Goal: Information Seeking & Learning: Learn about a topic

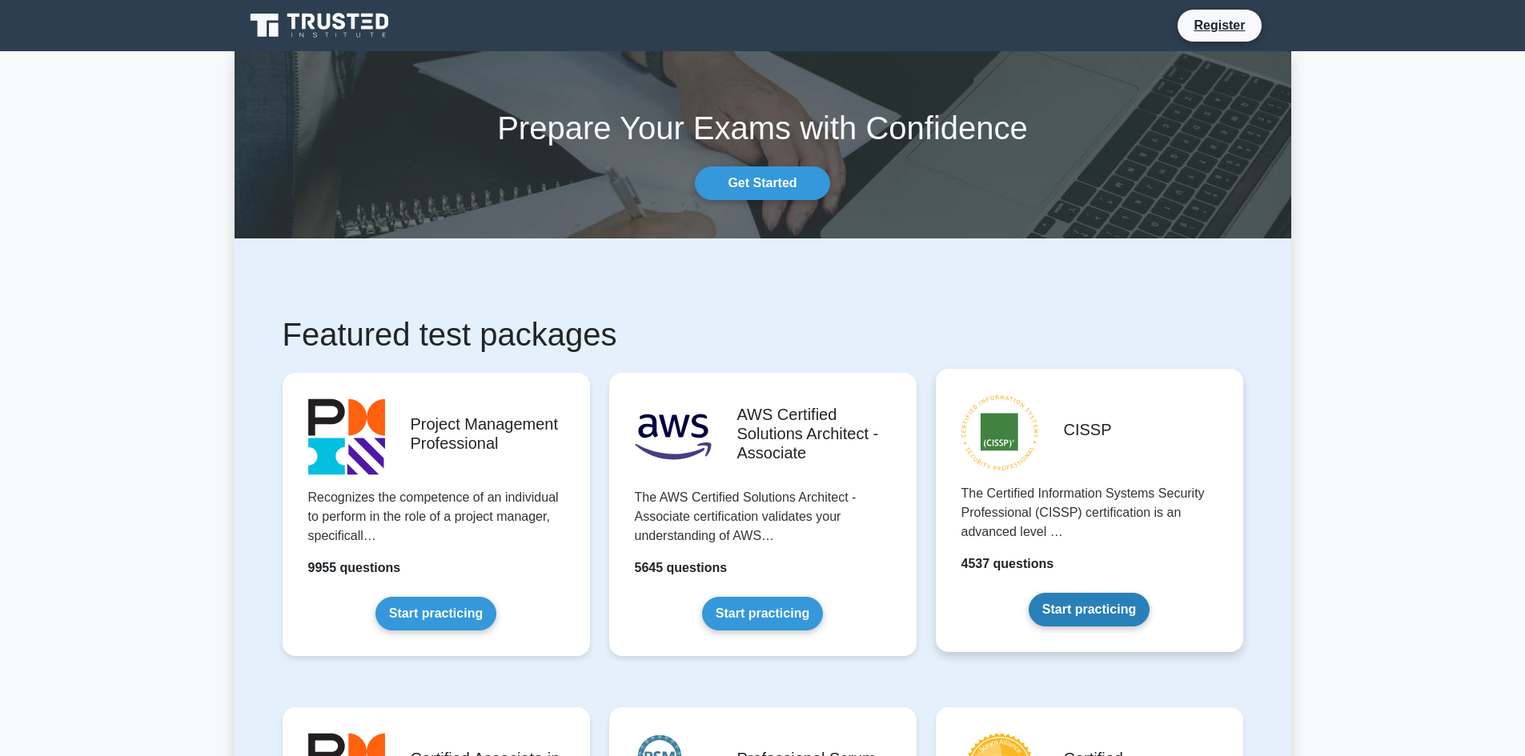
click at [1071, 619] on link "Start practicing" at bounding box center [1089, 610] width 121 height 34
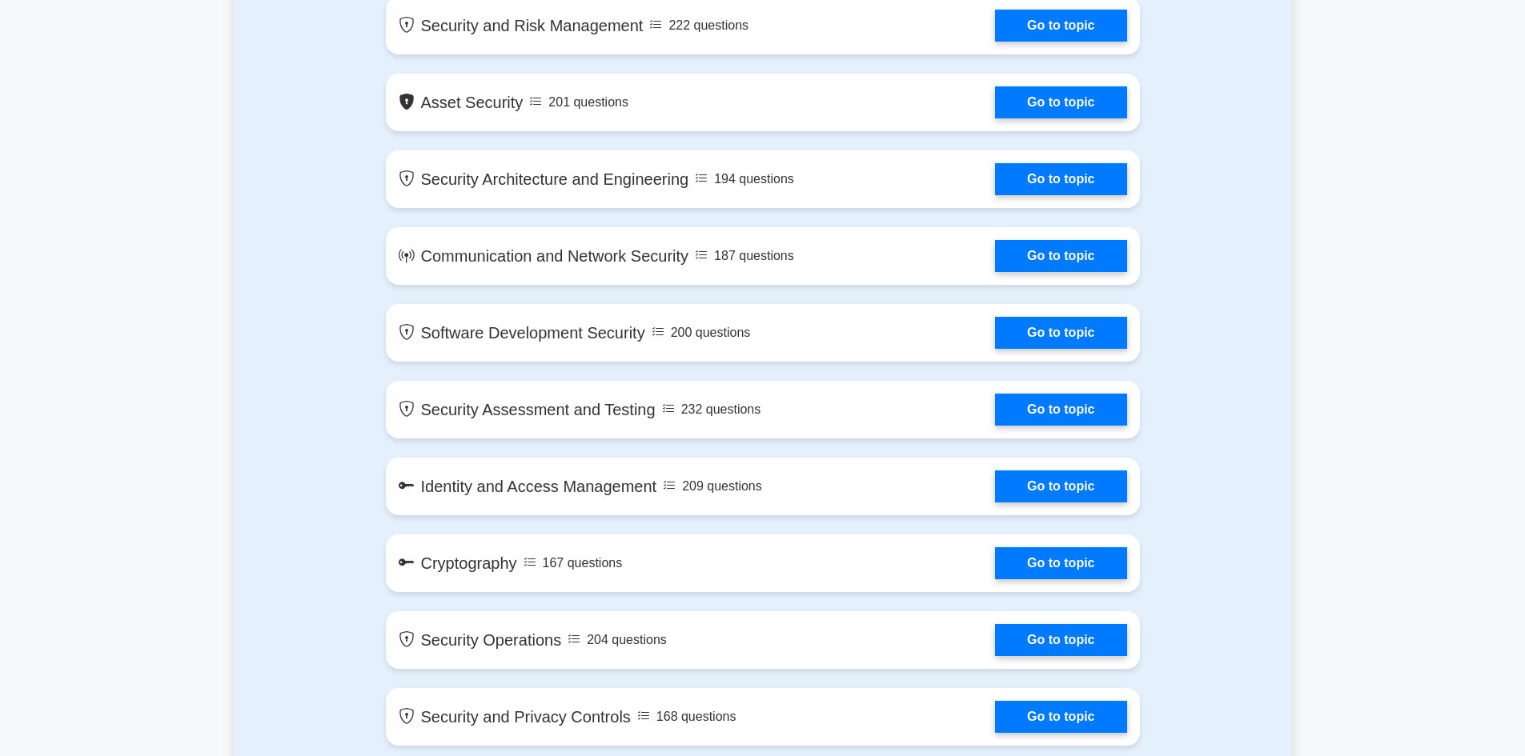
scroll to position [961, 0]
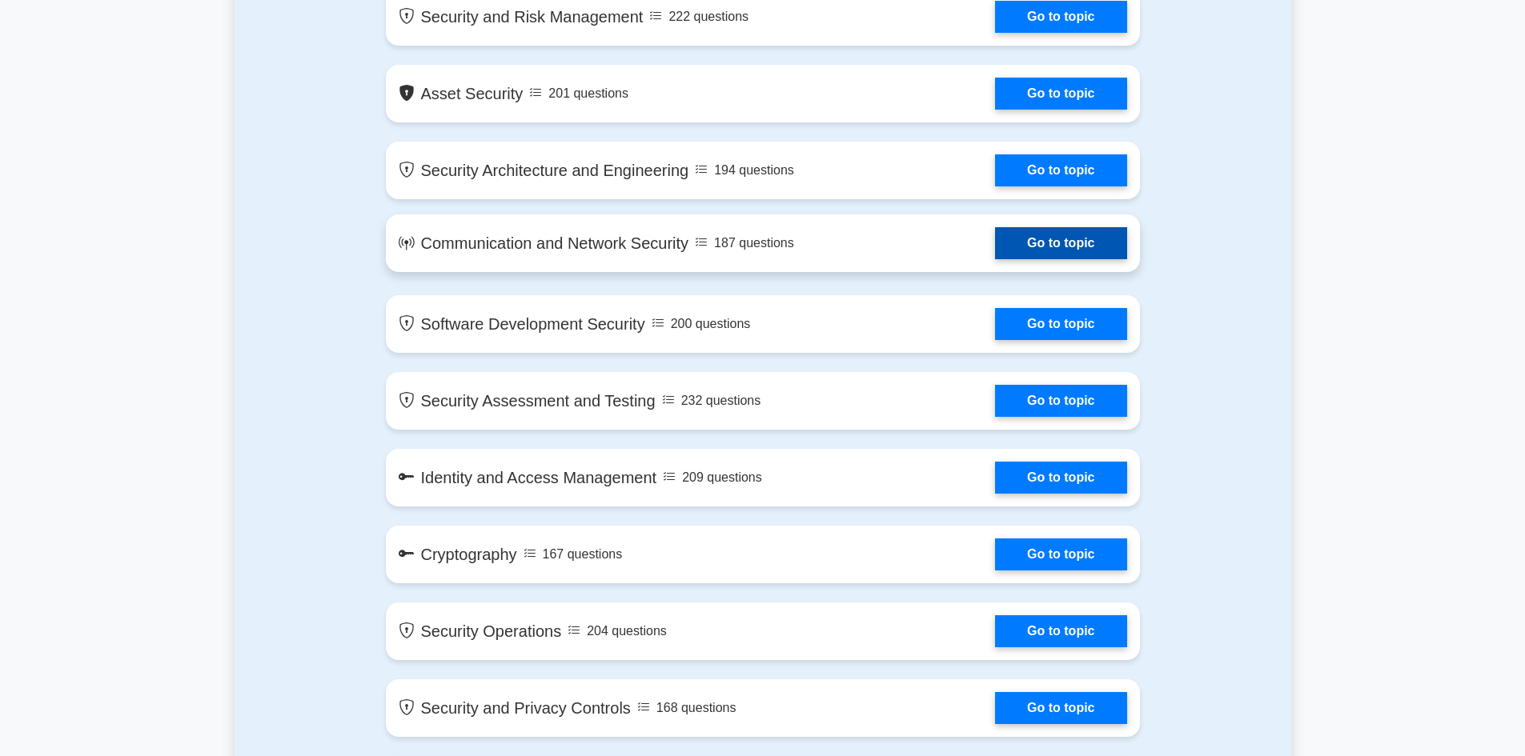
click at [1048, 254] on link "Go to topic" at bounding box center [1060, 243] width 131 height 32
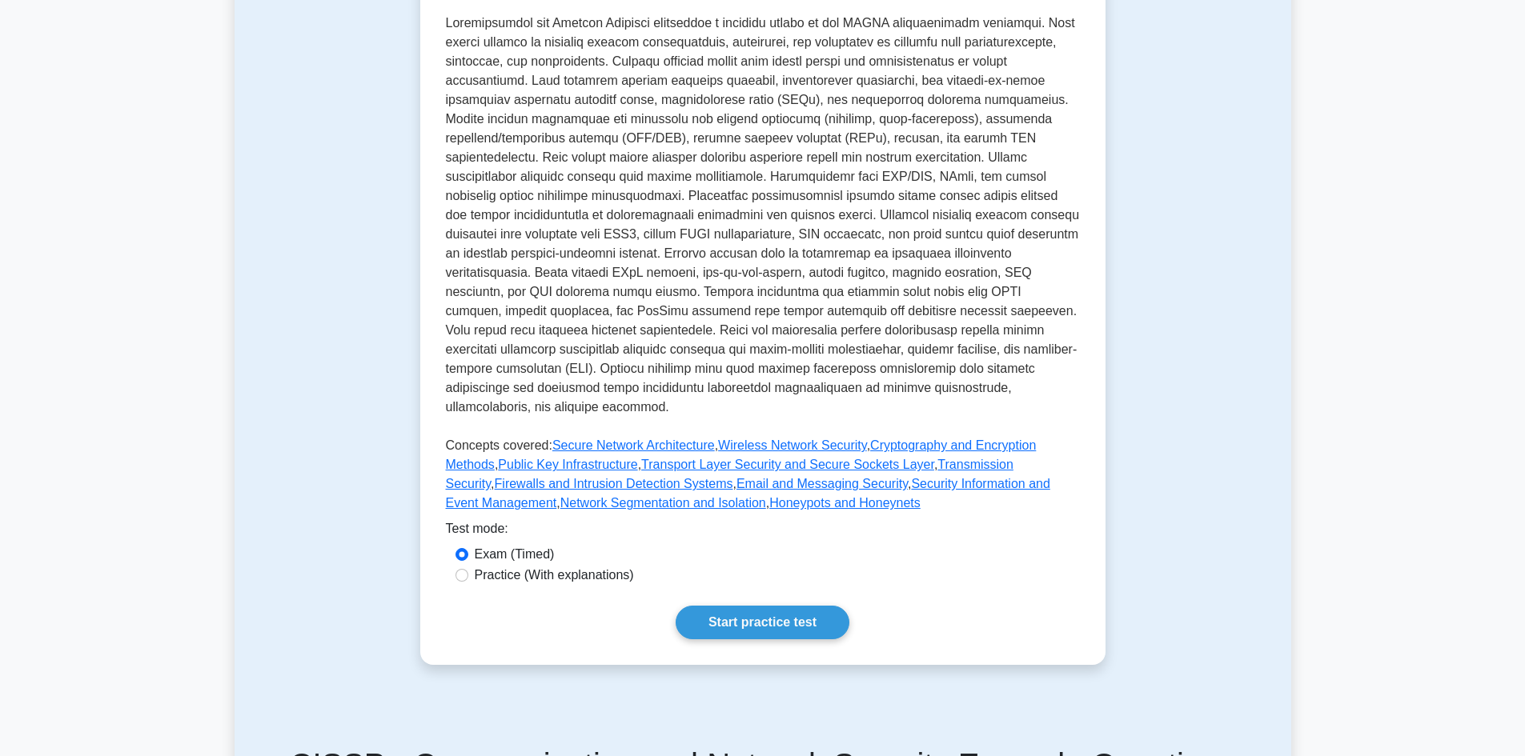
scroll to position [400, 0]
click at [487, 564] on label "Practice (With explanations)" at bounding box center [554, 573] width 159 height 19
click at [469, 564] on div "Practice (With explanations)" at bounding box center [762, 573] width 615 height 19
click at [470, 564] on div "Practice (With explanations)" at bounding box center [762, 573] width 615 height 19
click at [472, 564] on div "Practice (With explanations)" at bounding box center [762, 573] width 615 height 19
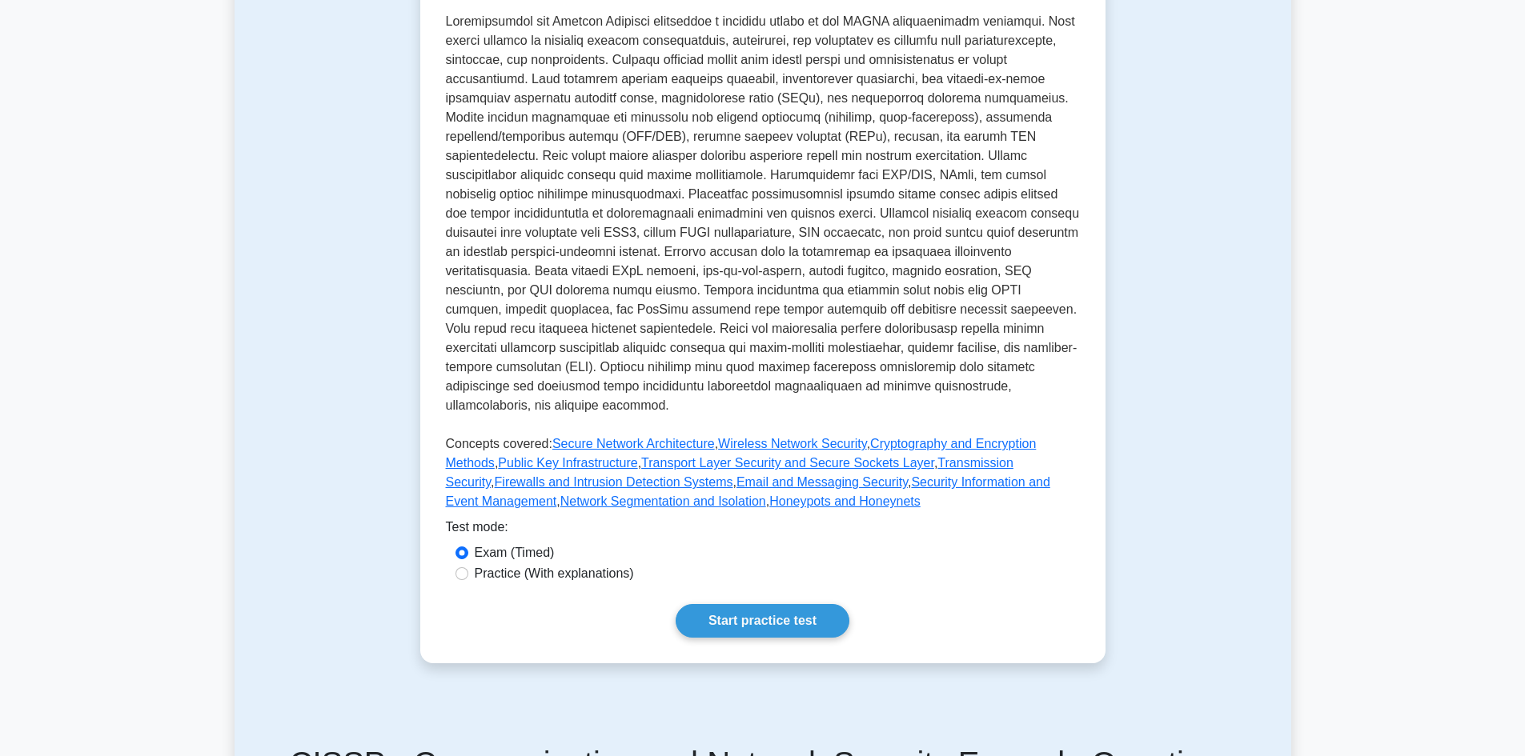
click at [460, 564] on div "Practice (With explanations)" at bounding box center [762, 573] width 615 height 19
click at [460, 568] on input "Practice (With explanations)" at bounding box center [461, 574] width 13 height 13
radio input "true"
click at [697, 604] on link "Start practice test" at bounding box center [763, 621] width 174 height 34
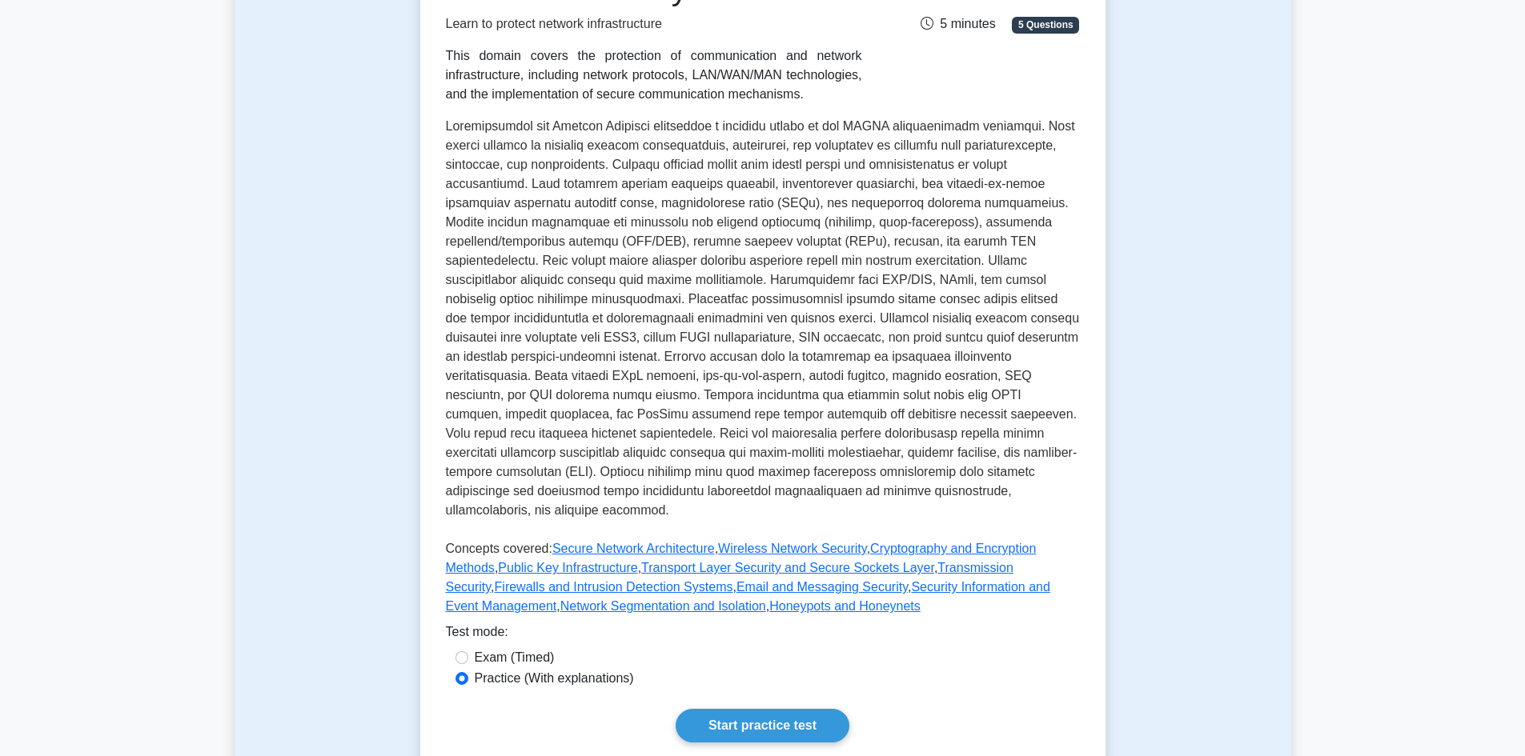
scroll to position [320, 0]
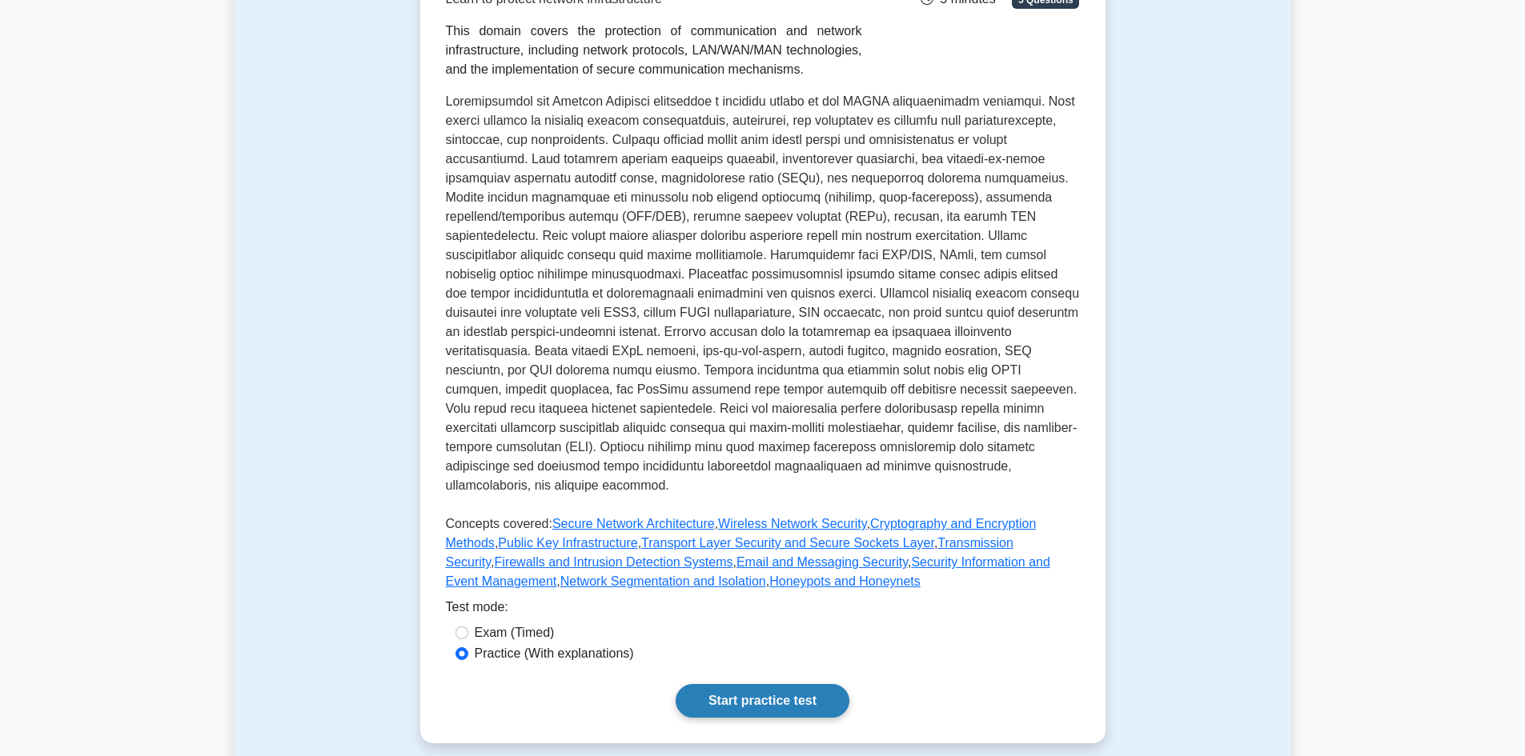
click at [741, 684] on link "Start practice test" at bounding box center [763, 701] width 174 height 34
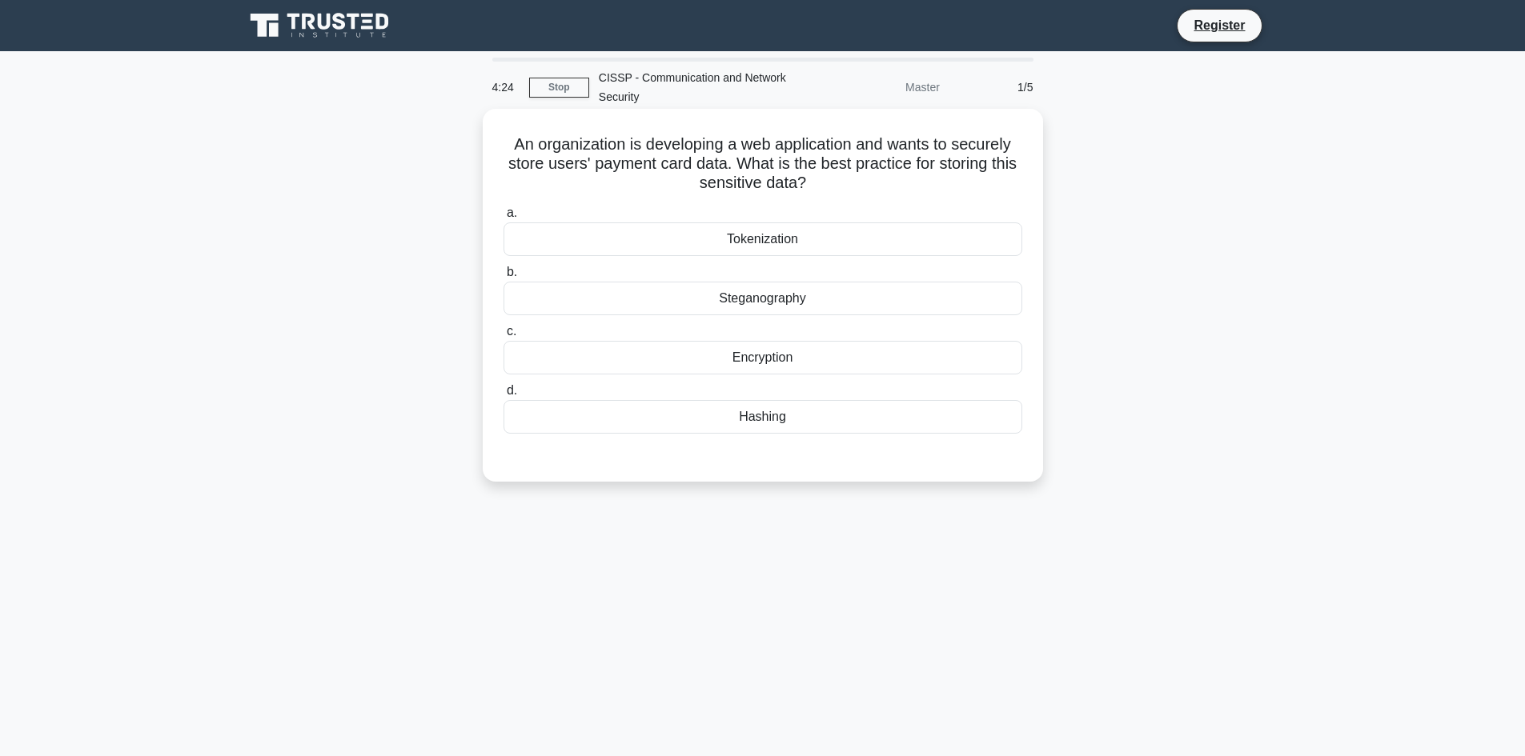
click at [736, 363] on div "Encryption" at bounding box center [762, 358] width 519 height 34
click at [503, 337] on input "c. Encryption" at bounding box center [503, 332] width 0 height 10
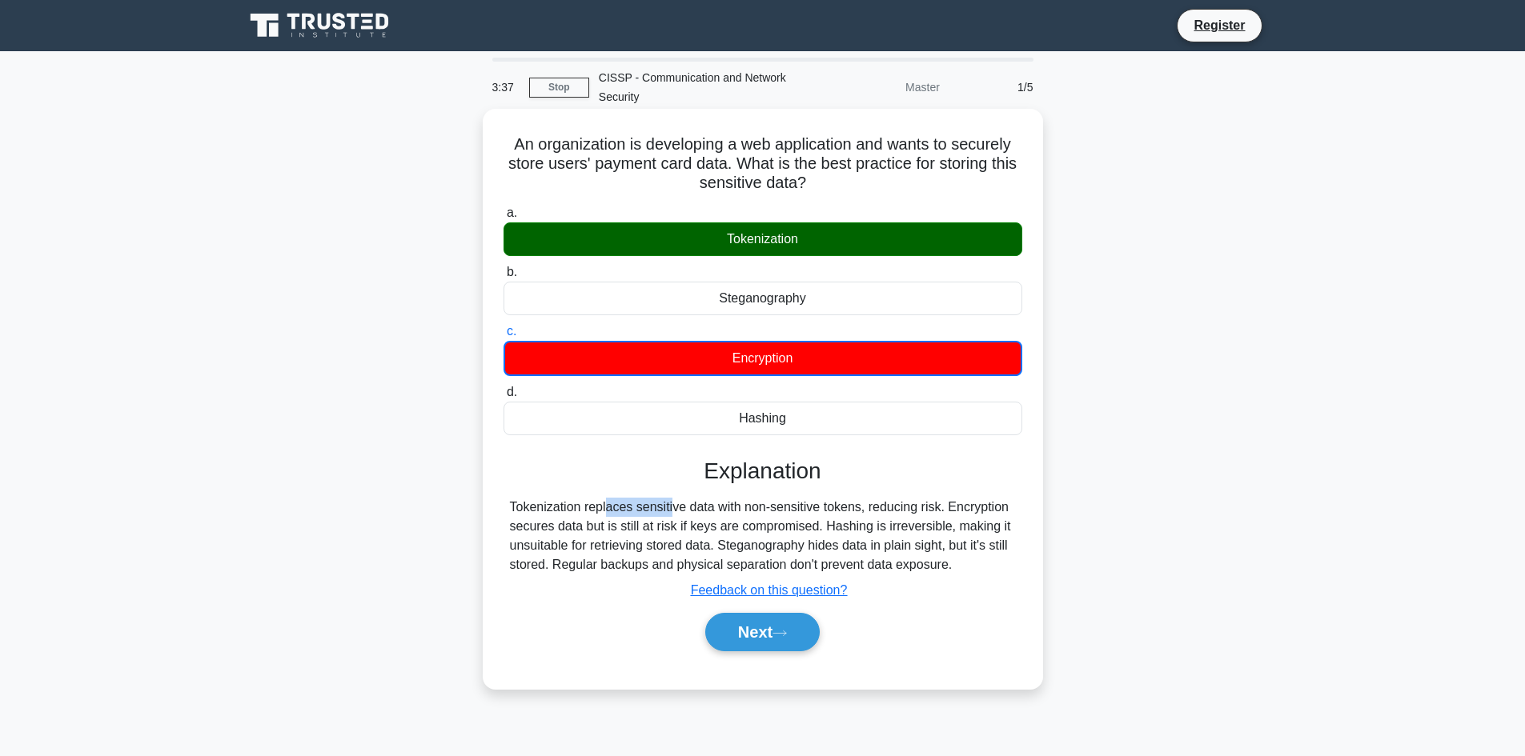
drag, startPoint x: 582, startPoint y: 506, endPoint x: 499, endPoint y: 502, distance: 83.3
click at [499, 502] on div "An organization is developing a web application and wants to securely store use…" at bounding box center [763, 399] width 548 height 568
copy div "Tokenization"
click at [756, 636] on button "Next" at bounding box center [762, 632] width 114 height 38
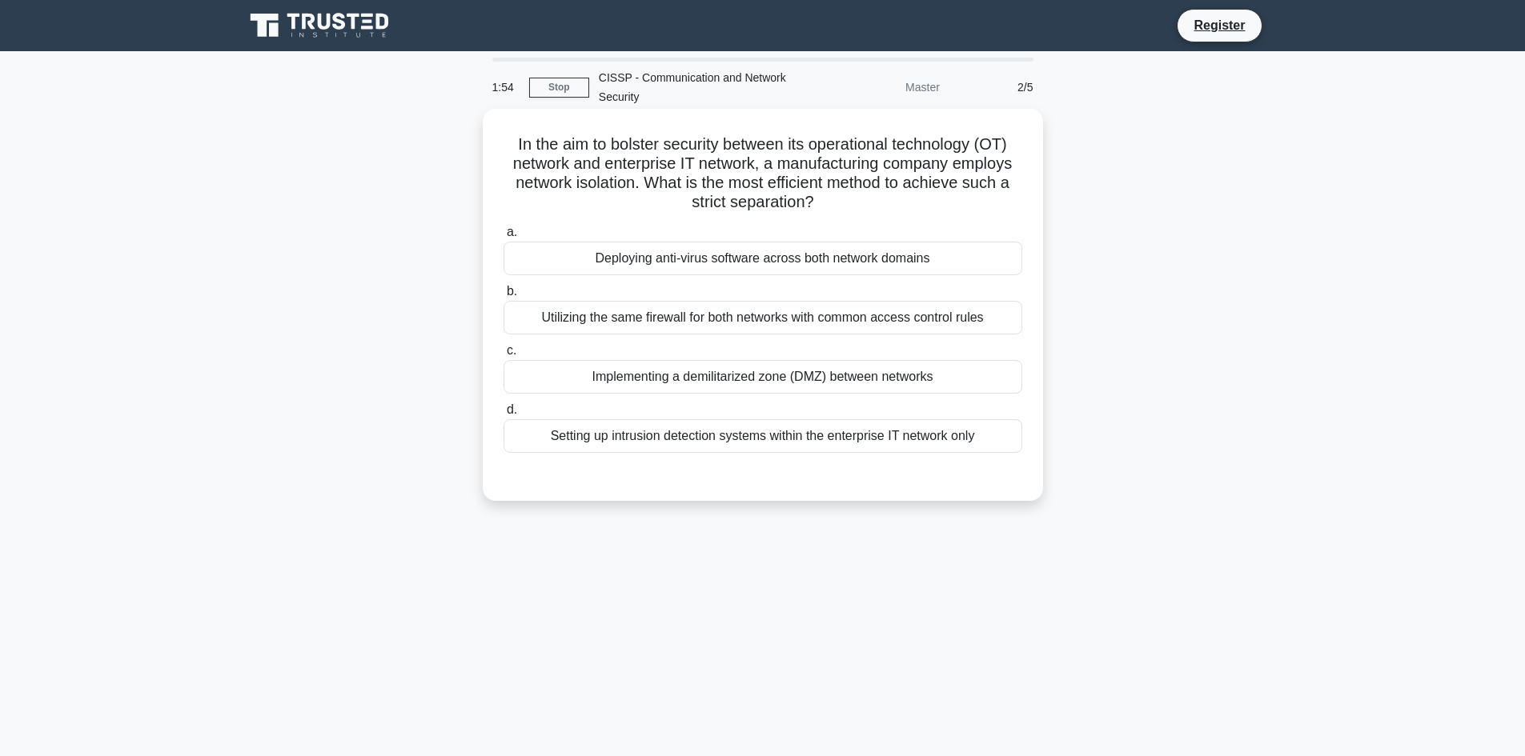
click at [664, 378] on div "Implementing a demilitarized zone (DMZ) between networks" at bounding box center [762, 377] width 519 height 34
click at [503, 356] on input "c. Implementing a demilitarized zone (DMZ) between networks" at bounding box center [503, 351] width 0 height 10
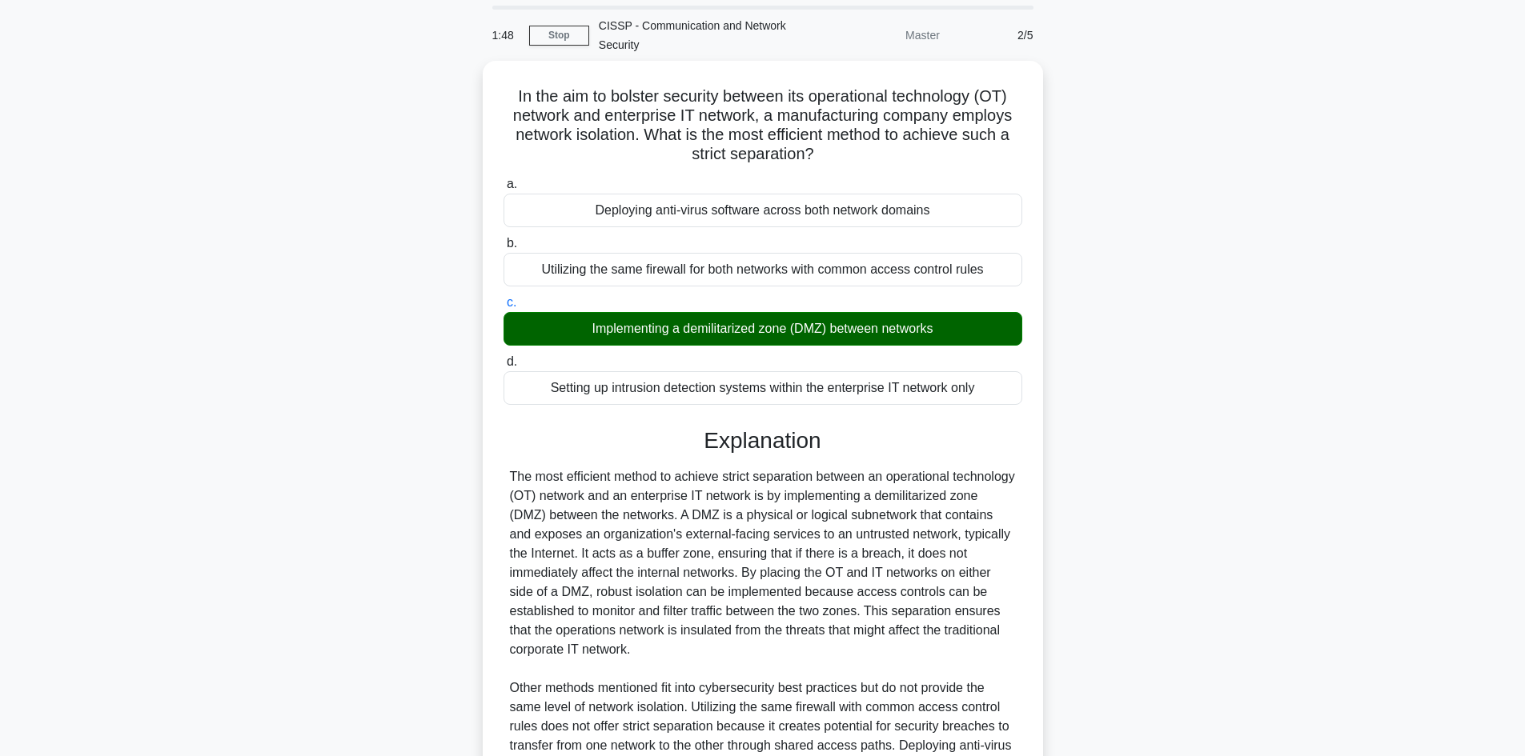
scroll to position [80, 0]
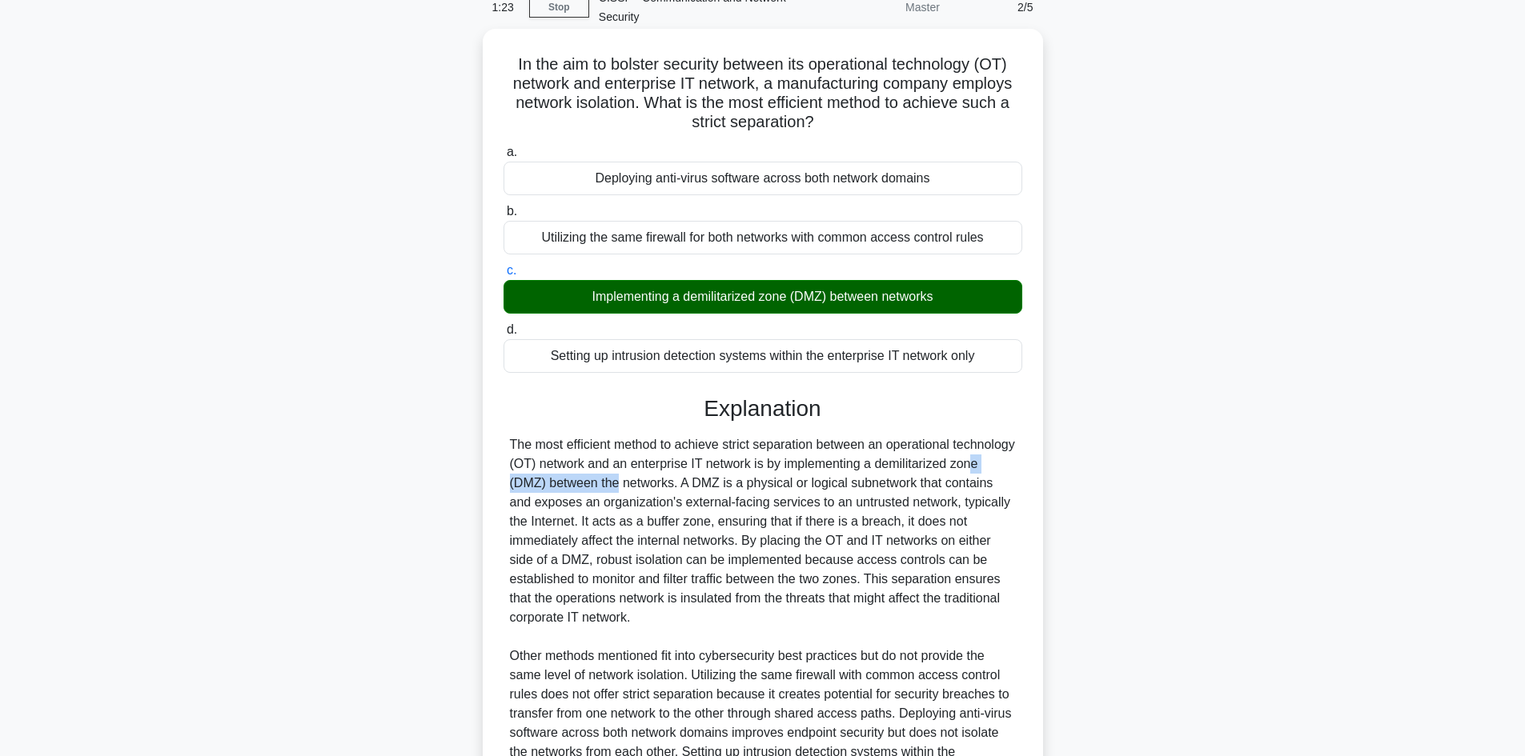
drag, startPoint x: 941, startPoint y: 466, endPoint x: 540, endPoint y: 483, distance: 401.4
click at [540, 483] on div "The most efficient method to achieve strict separation between an operational t…" at bounding box center [763, 617] width 506 height 365
copy div "demilitarized zone"
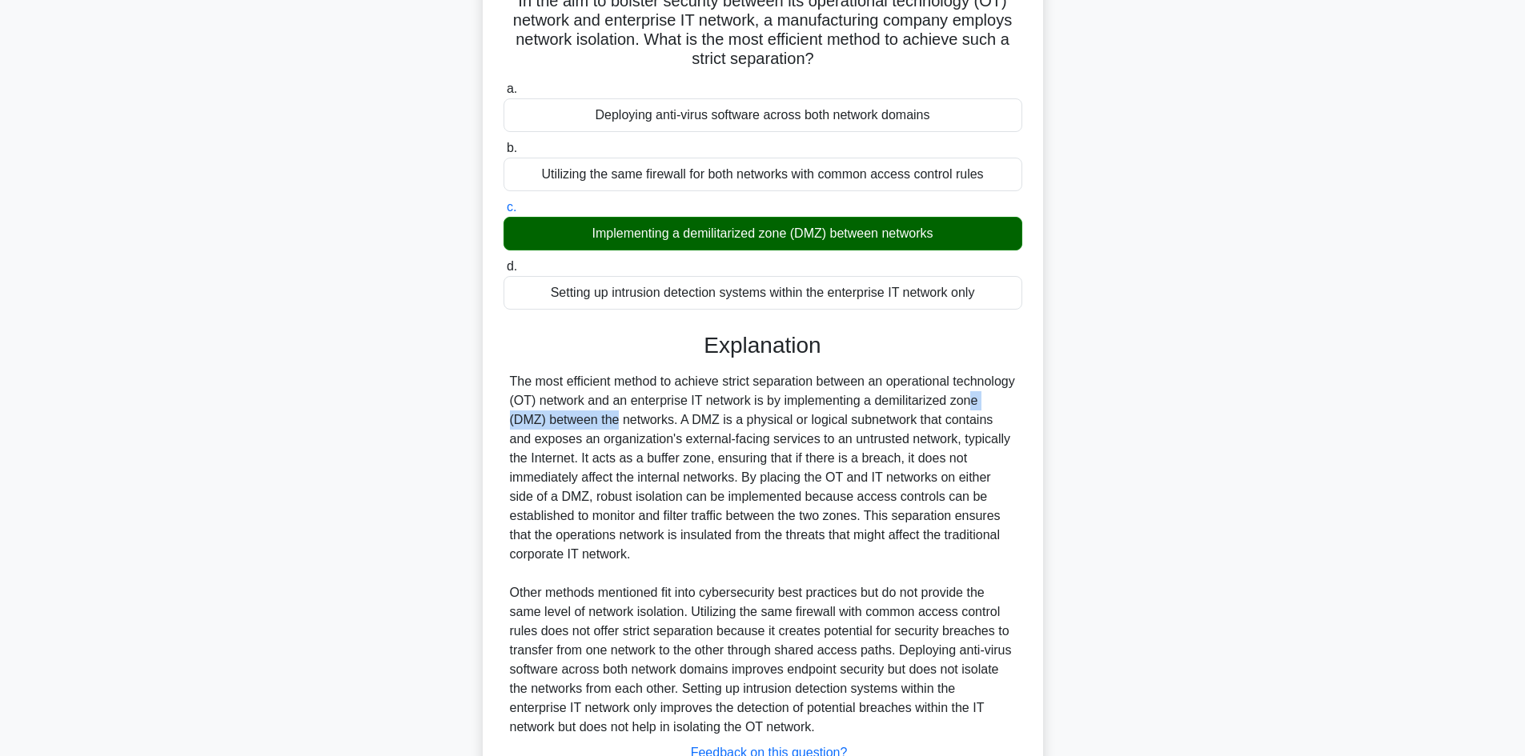
scroll to position [240, 0]
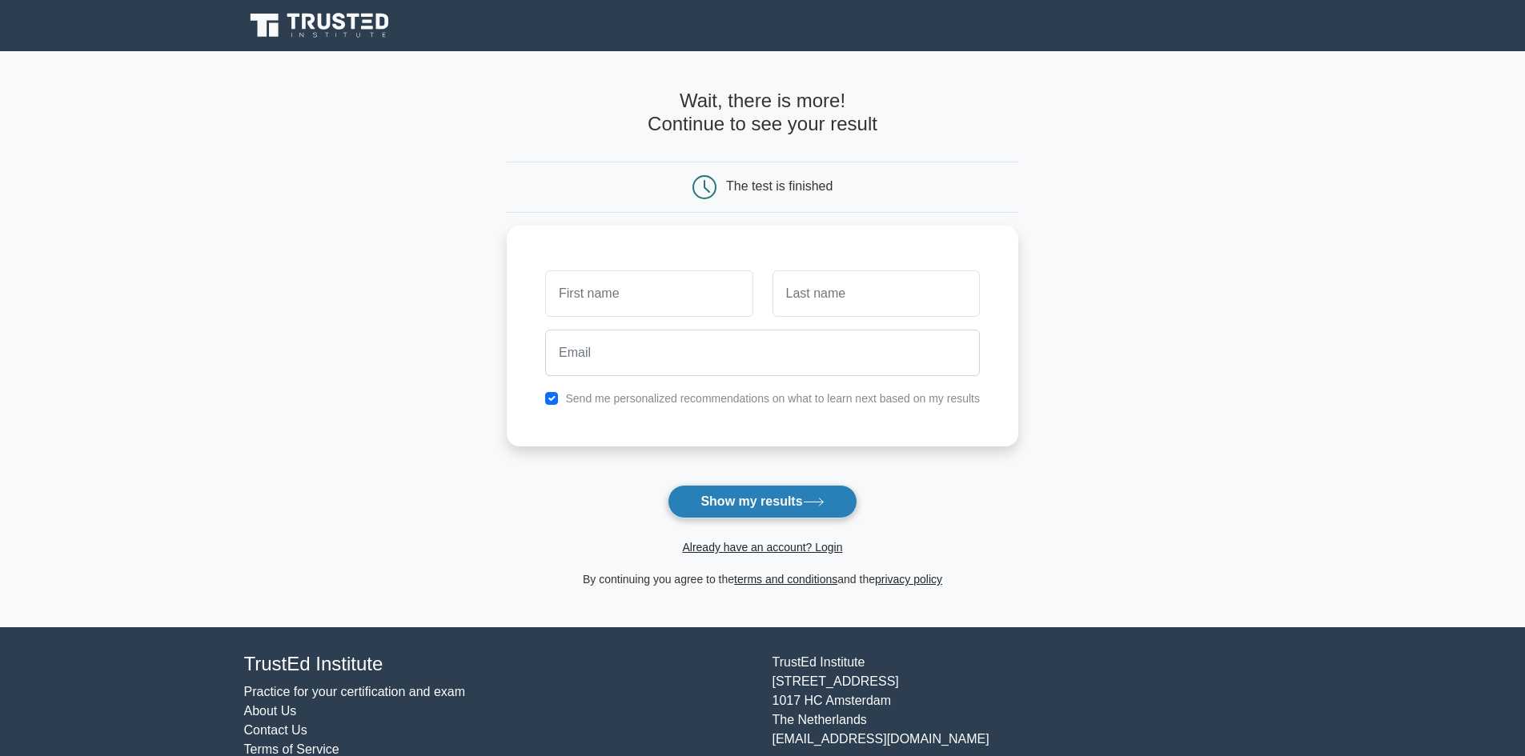
click at [705, 495] on button "Show my results" at bounding box center [762, 502] width 189 height 34
click at [712, 506] on button "Show my results" at bounding box center [762, 502] width 189 height 34
